Goal: Transaction & Acquisition: Register for event/course

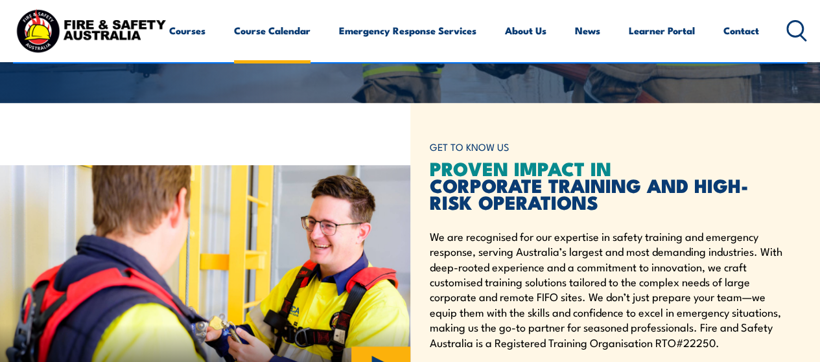
click at [234, 46] on link "Course Calendar" at bounding box center [272, 30] width 77 height 31
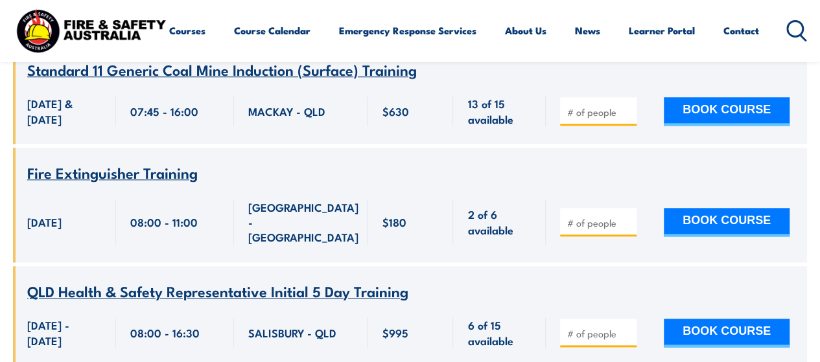
scroll to position [648, 0]
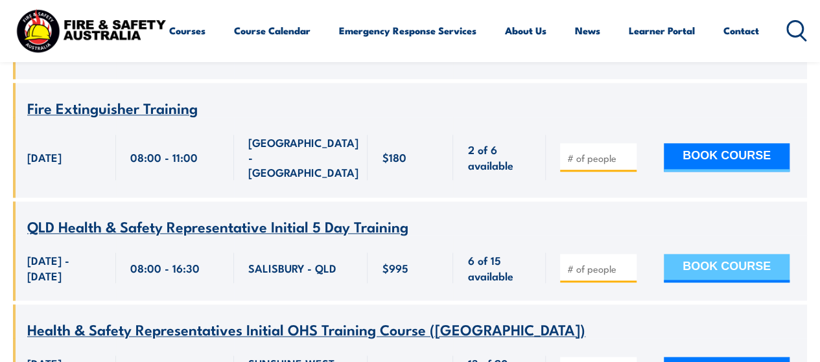
click at [700, 254] on button "BOOK COURSE" at bounding box center [727, 268] width 126 height 29
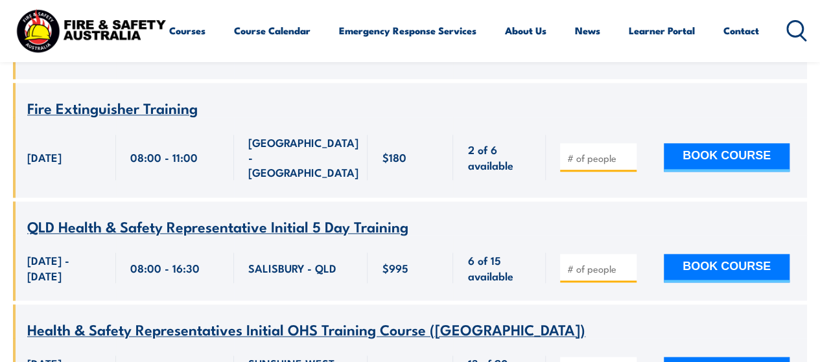
type input "1"
click at [624, 263] on input "1" at bounding box center [599, 269] width 65 height 13
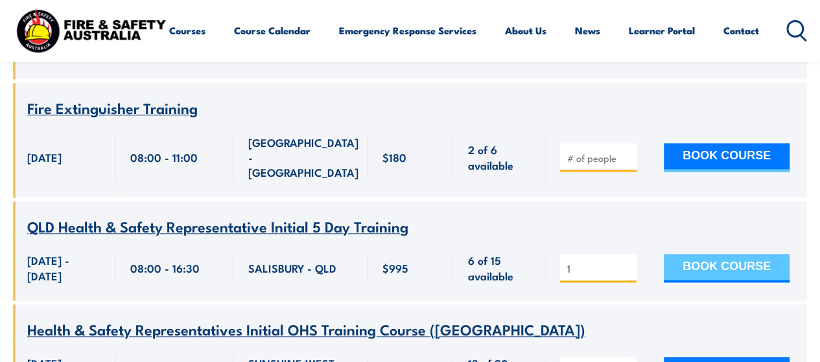
click at [746, 254] on button "BOOK COURSE" at bounding box center [727, 268] width 126 height 29
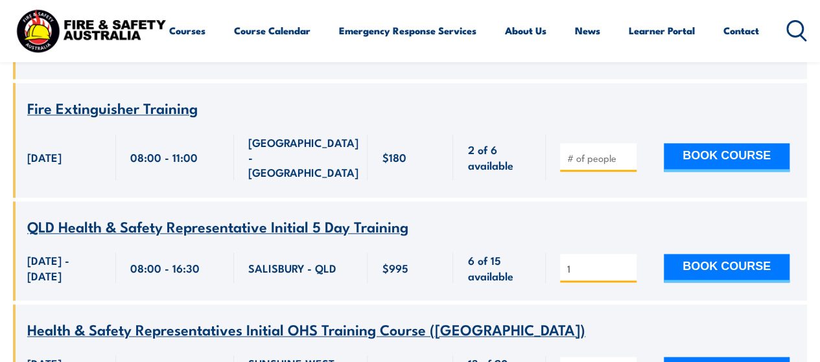
scroll to position [713, 0]
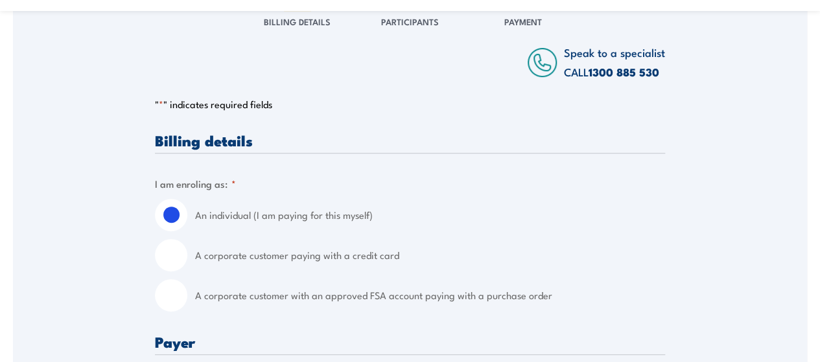
scroll to position [259, 0]
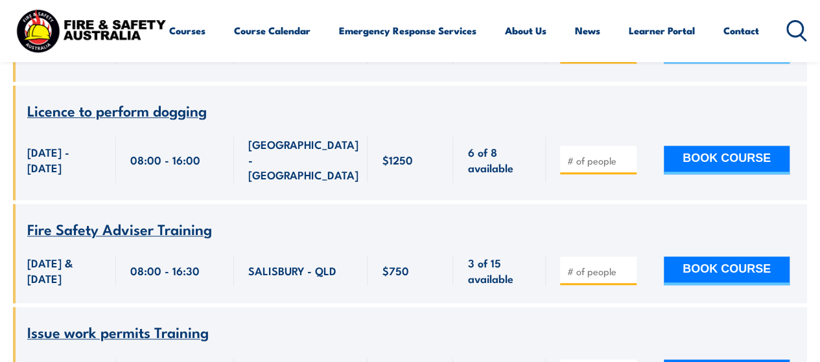
scroll to position [10959, 0]
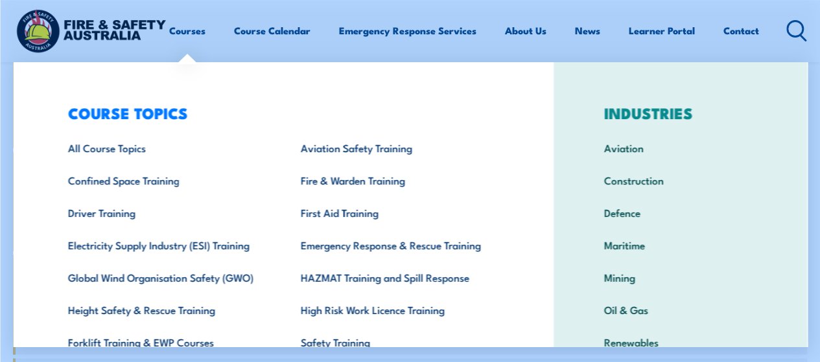
click at [31, 68] on div "COURSE TOPICS All Course Topics Aviation Safety Training Confined Space Trainin…" at bounding box center [283, 267] width 541 height 410
click at [35, 69] on div "COURSE TOPICS All Course Topics Aviation Safety Training Confined Space Trainin…" at bounding box center [283, 267] width 541 height 410
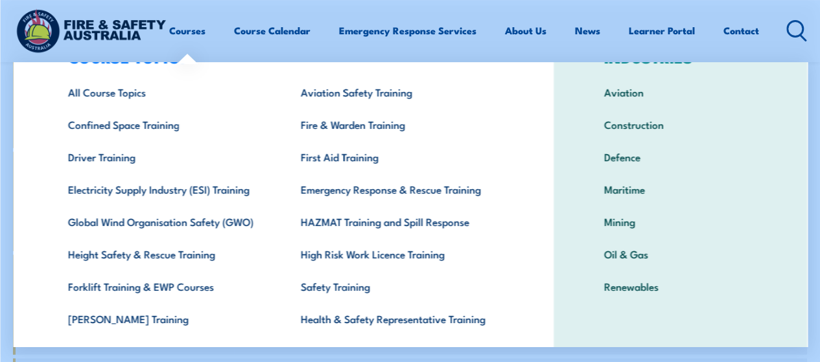
scroll to position [0, 0]
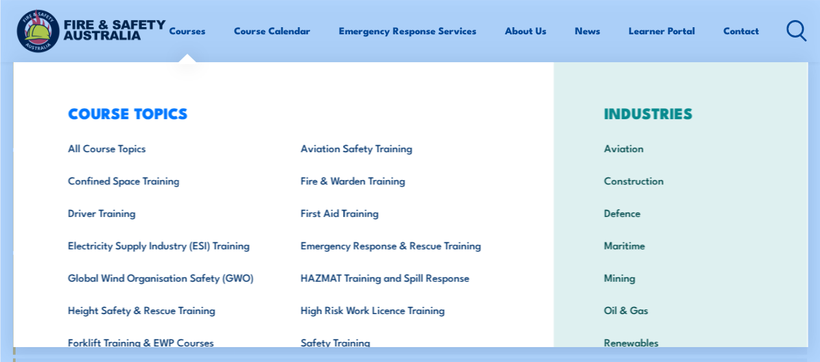
click at [28, 73] on div "COURSE TOPICS All Course Topics Aviation Safety Training Confined Space Trainin…" at bounding box center [283, 267] width 541 height 410
click at [31, 72] on div "COURSE TOPICS All Course Topics Aviation Safety Training Confined Space Trainin…" at bounding box center [283, 267] width 541 height 410
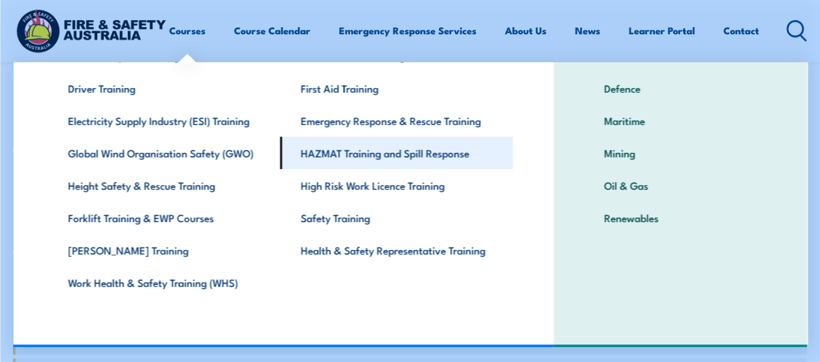
click at [387, 155] on link "HAZMAT Training and Spill Response" at bounding box center [396, 153] width 233 height 32
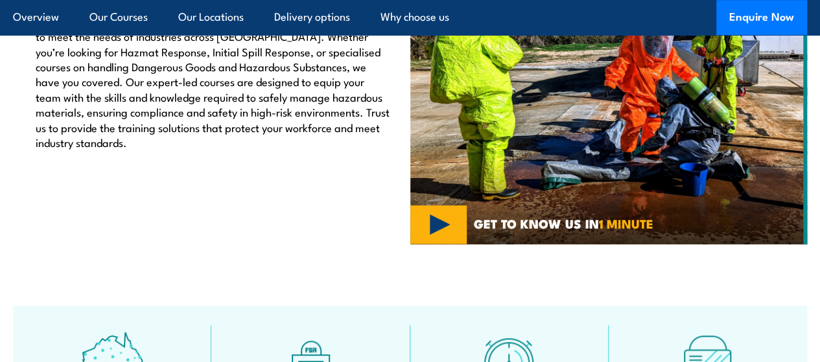
scroll to position [519, 0]
